Goal: Register for event/course

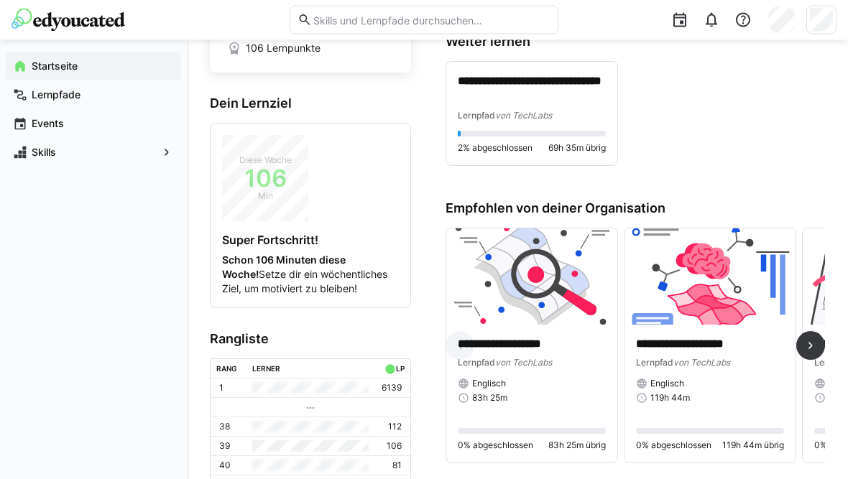
scroll to position [208, 0]
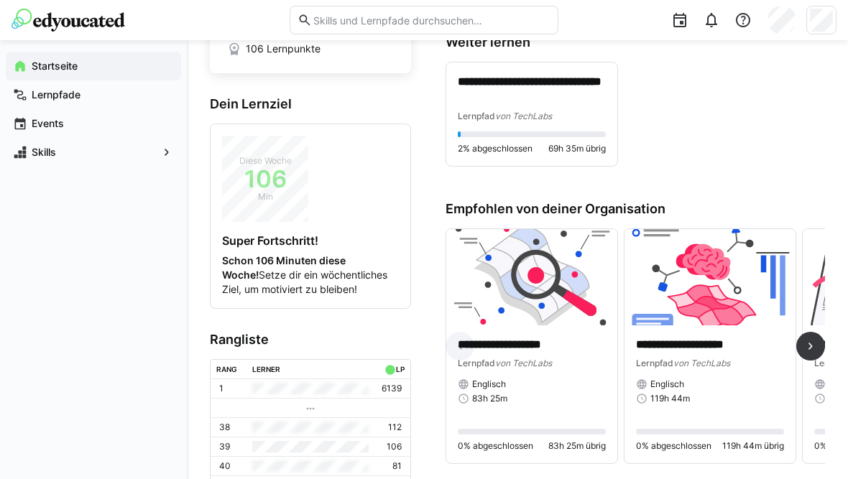
click at [548, 258] on img at bounding box center [531, 277] width 171 height 96
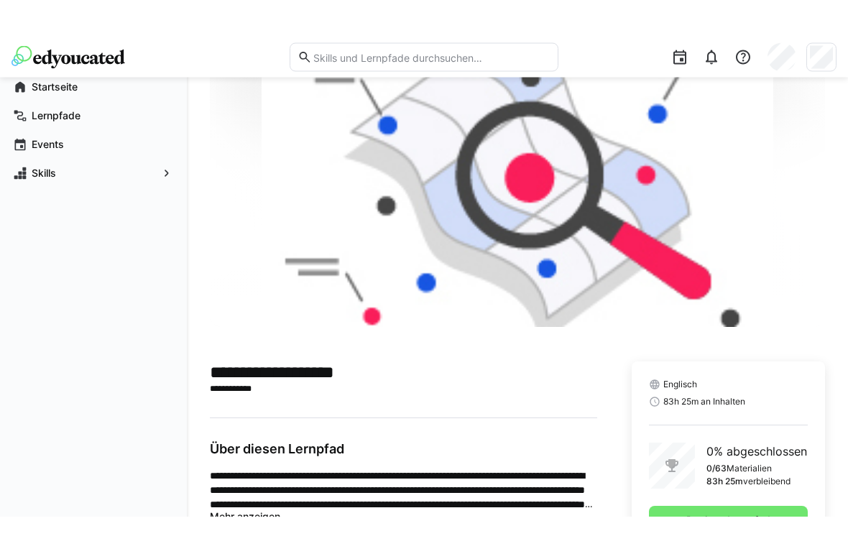
scroll to position [121, 0]
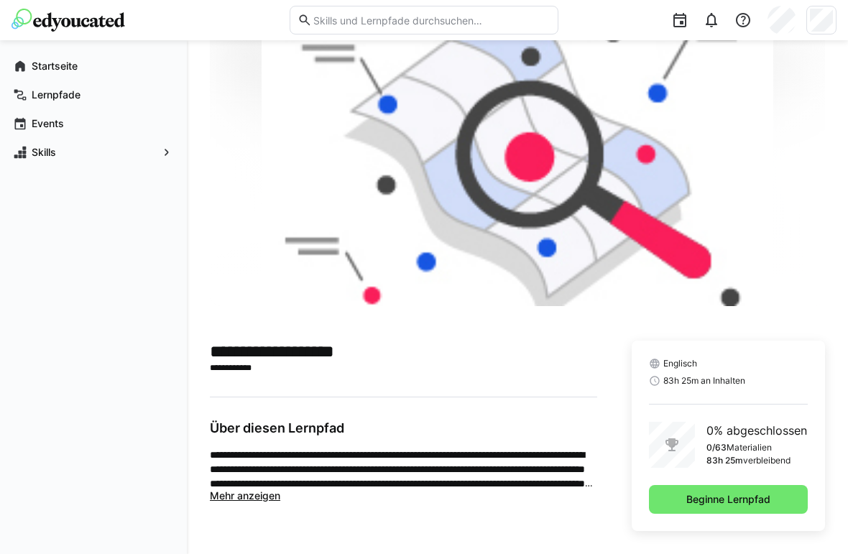
click at [736, 479] on span "Beginne Lernpfad" at bounding box center [728, 499] width 88 height 14
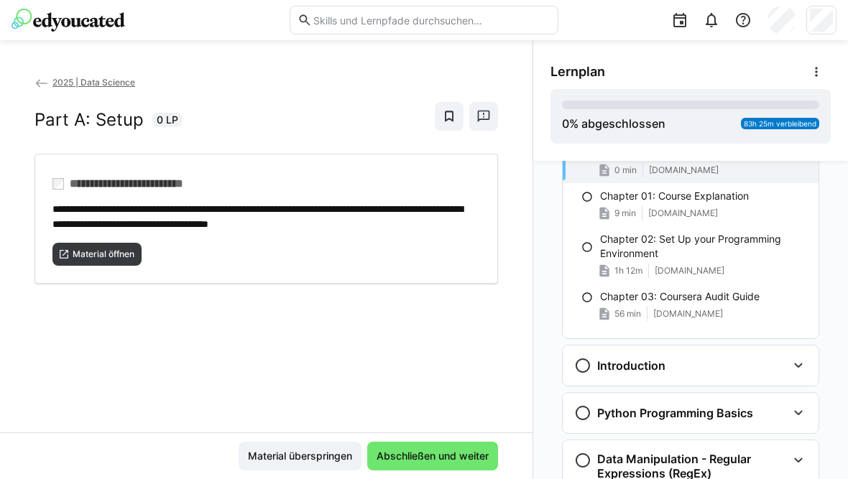
scroll to position [105, 0]
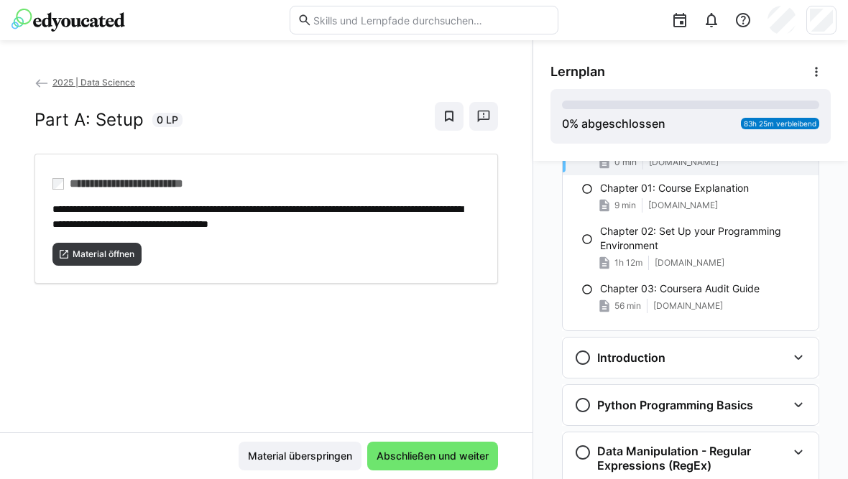
click at [792, 358] on eds-icon at bounding box center [798, 357] width 17 height 17
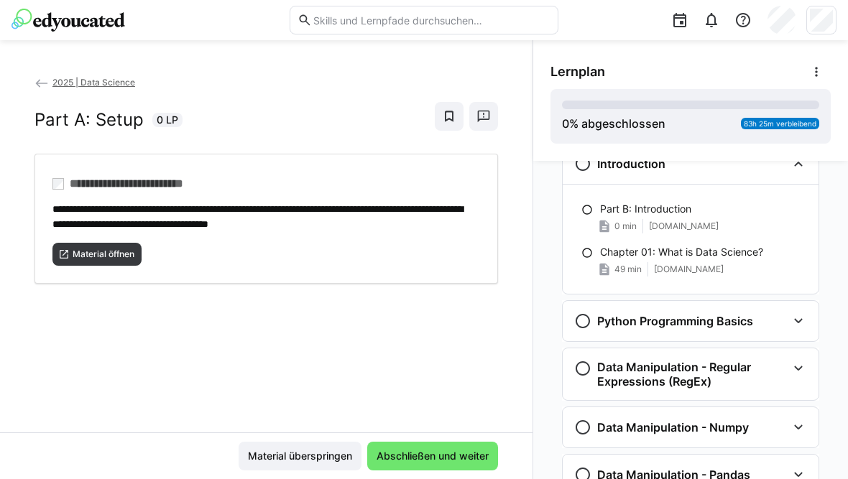
scroll to position [299, 0]
click at [788, 313] on div "Python Programming Basics" at bounding box center [691, 321] width 256 height 40
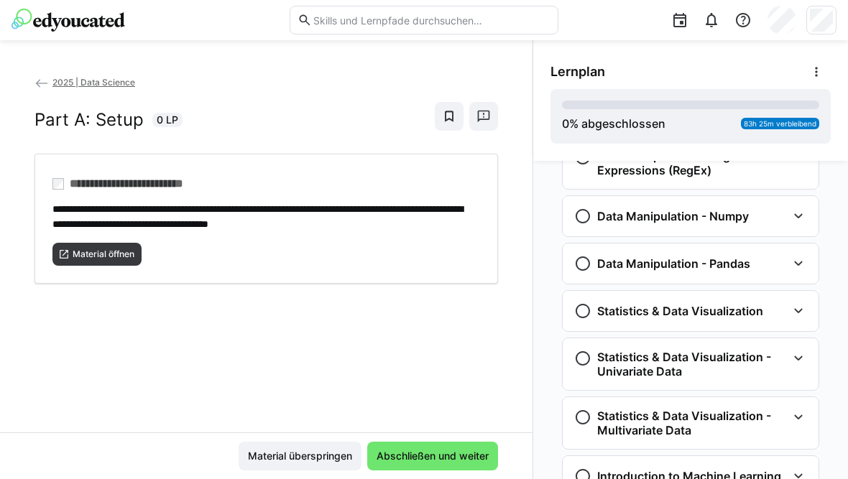
scroll to position [1081, 0]
click at [791, 244] on div "Data Manipulation - Pandas" at bounding box center [691, 263] width 256 height 40
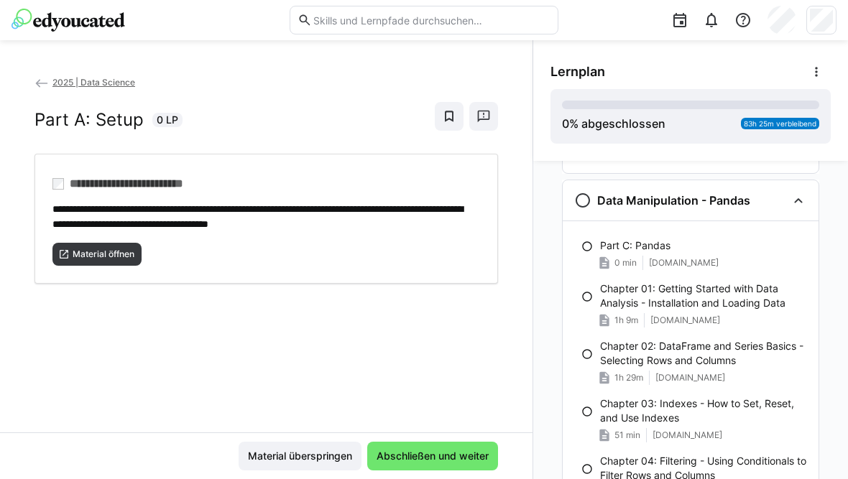
scroll to position [1810, 0]
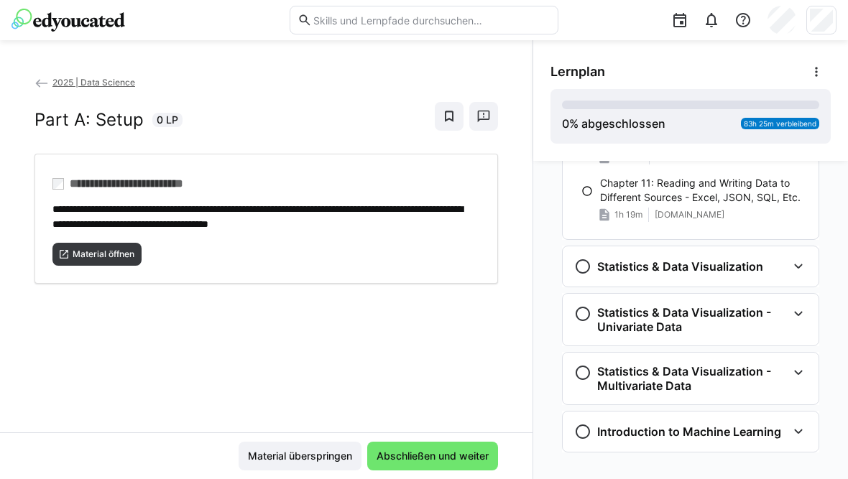
click at [126, 252] on span "Material öffnen" at bounding box center [103, 254] width 65 height 11
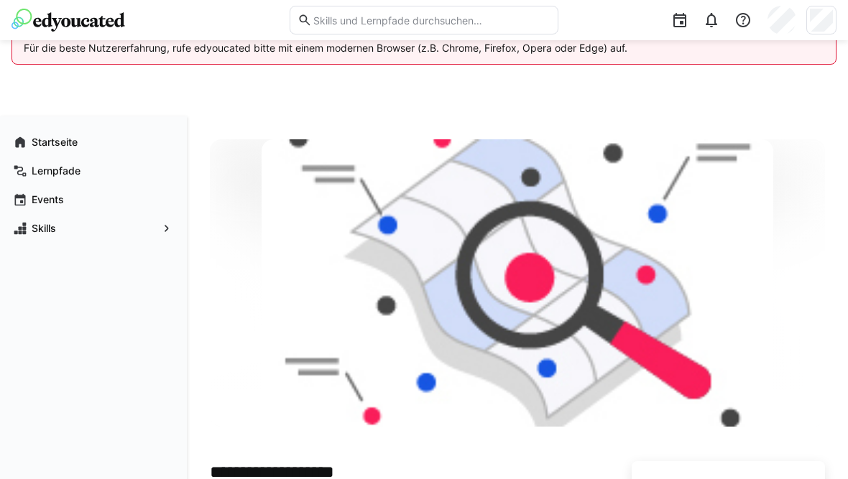
click at [81, 23] on img at bounding box center [68, 20] width 114 height 23
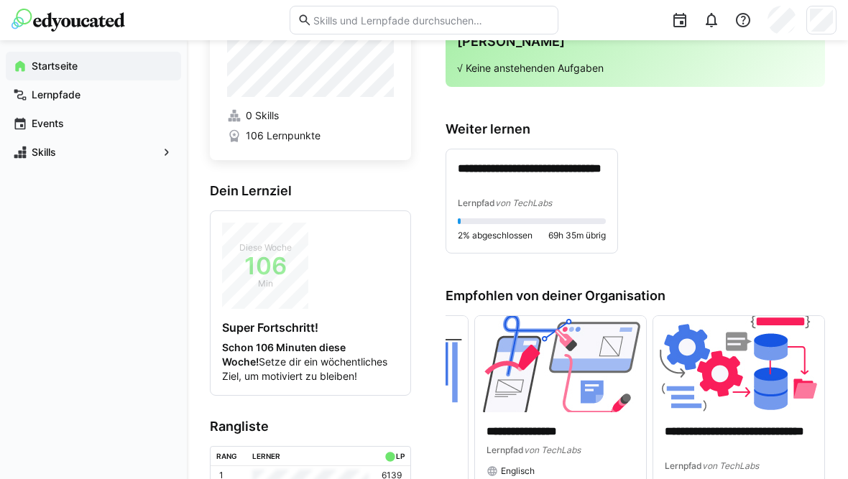
scroll to position [0, 328]
